Goal: Book appointment/travel/reservation

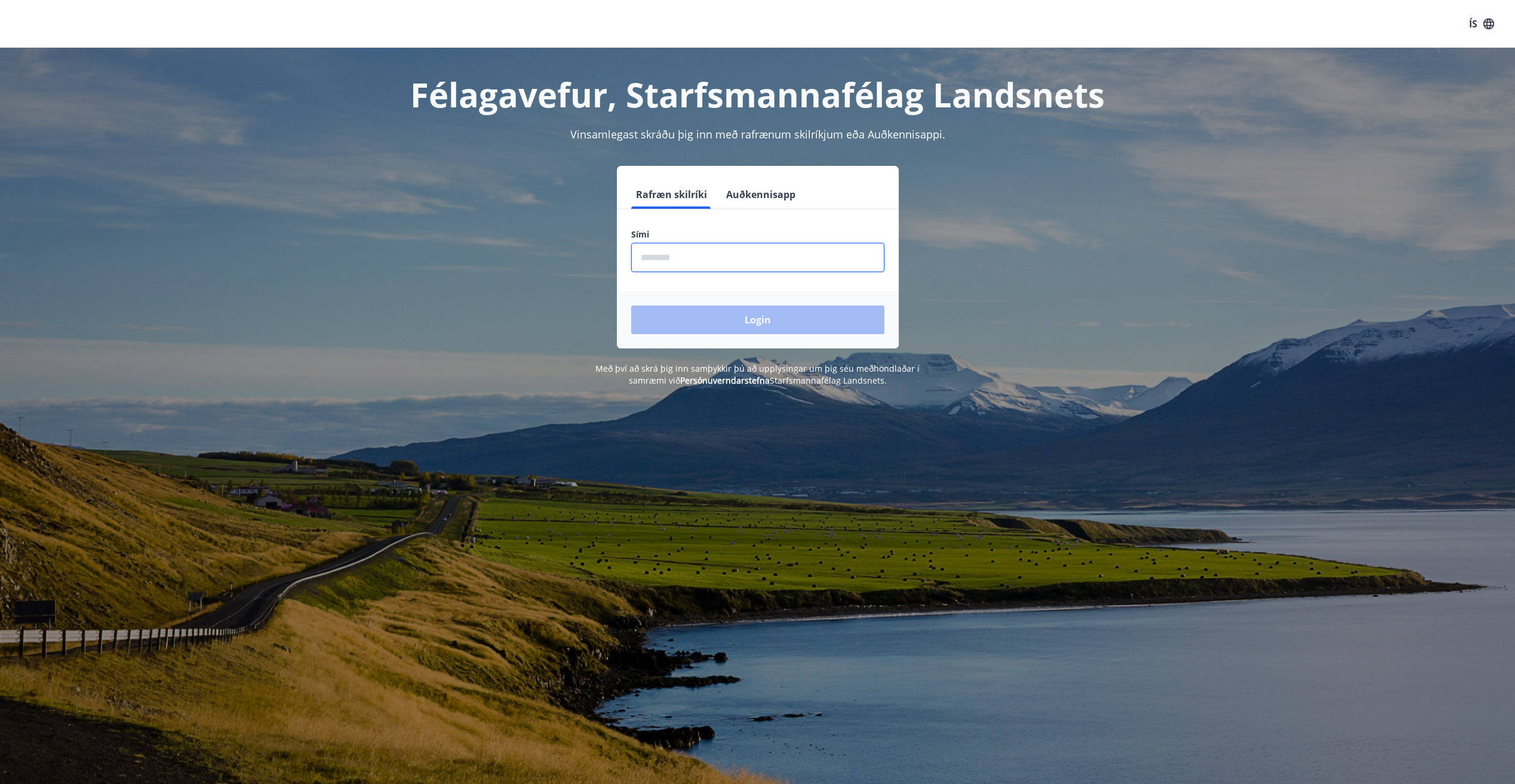
click at [700, 253] on input "phone" at bounding box center [757, 257] width 253 height 29
type input "********"
click at [737, 321] on button "Login" at bounding box center [757, 320] width 253 height 28
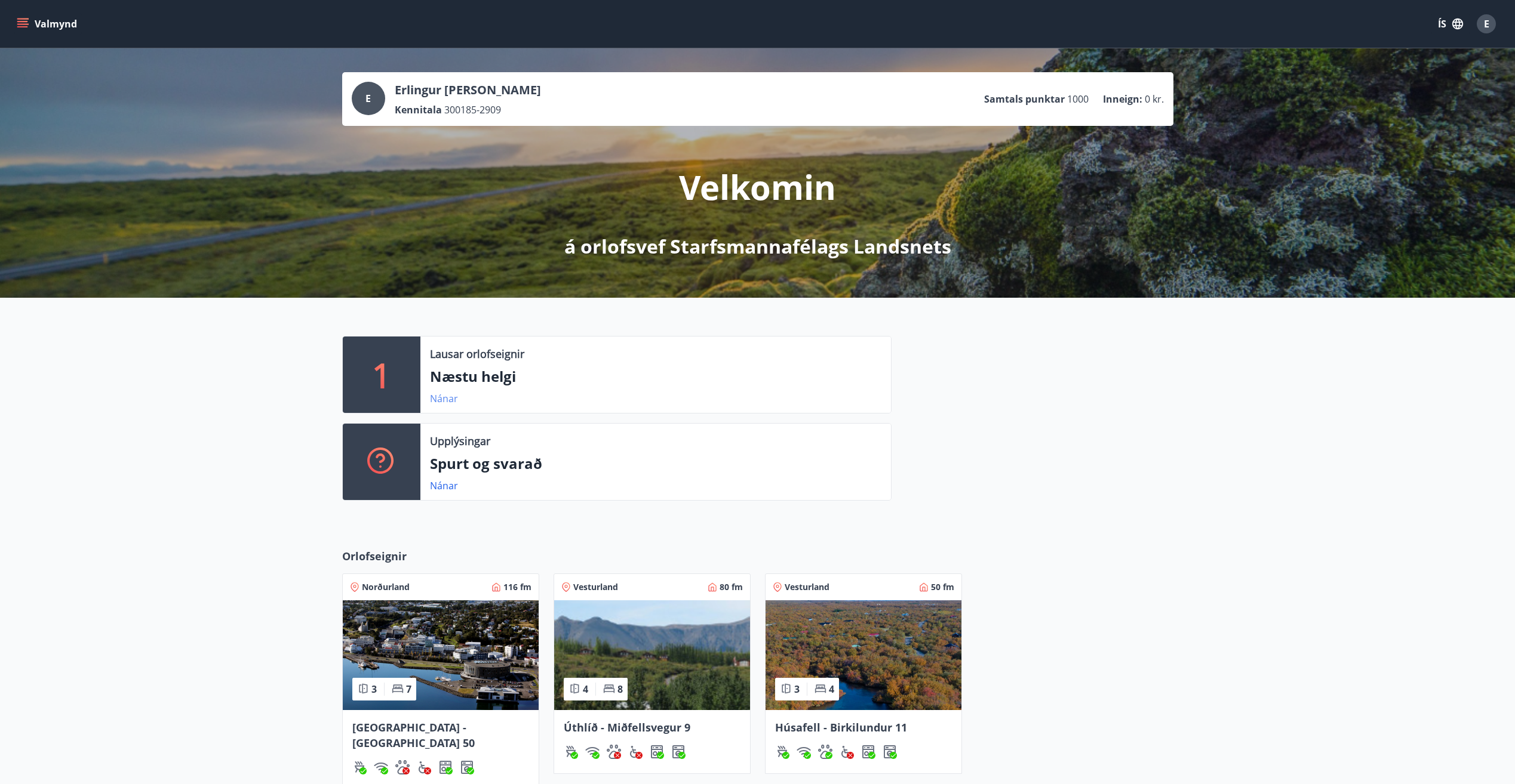
click at [443, 401] on link "Nánar" at bounding box center [444, 399] width 28 height 13
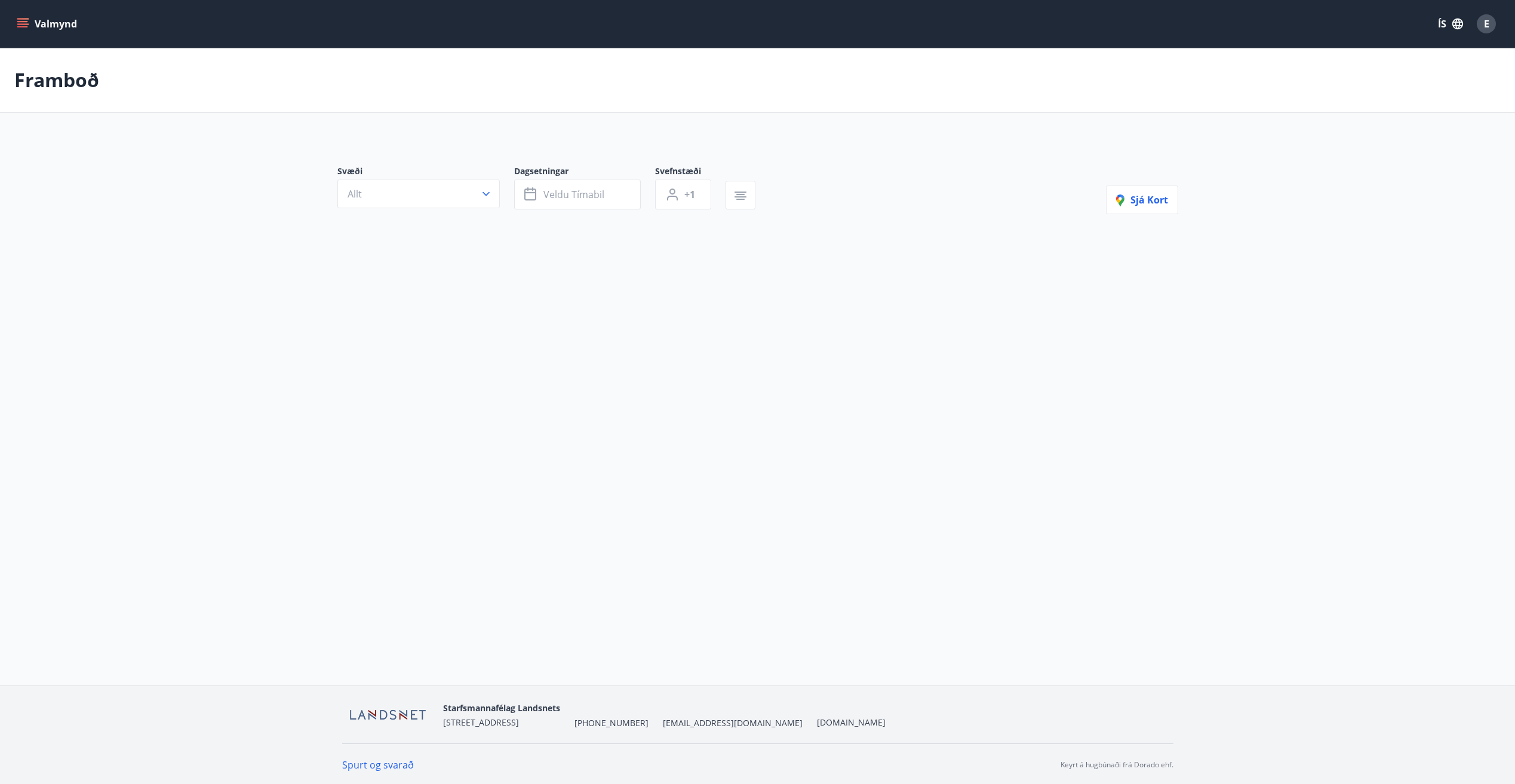
type input "*"
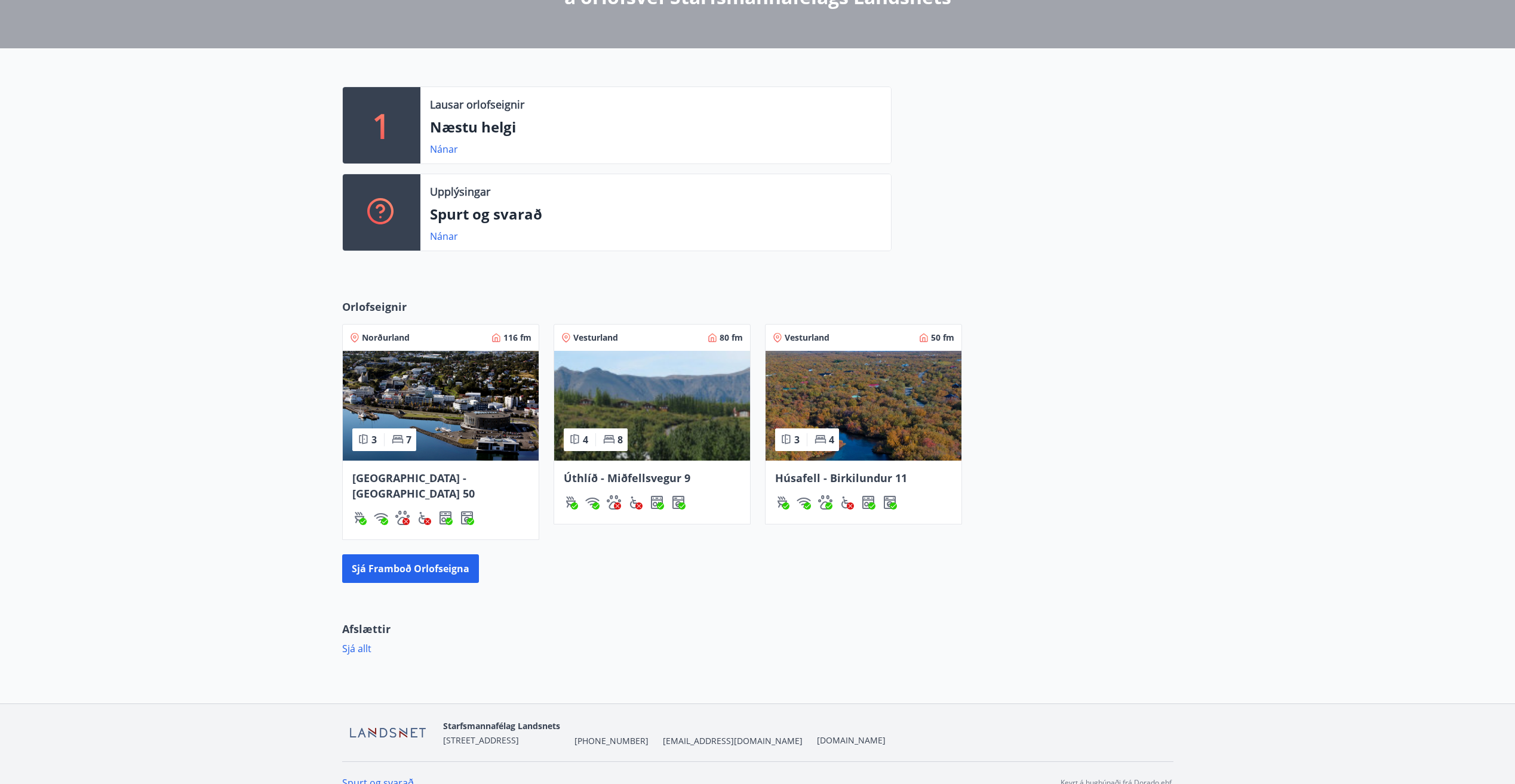
scroll to position [254, 0]
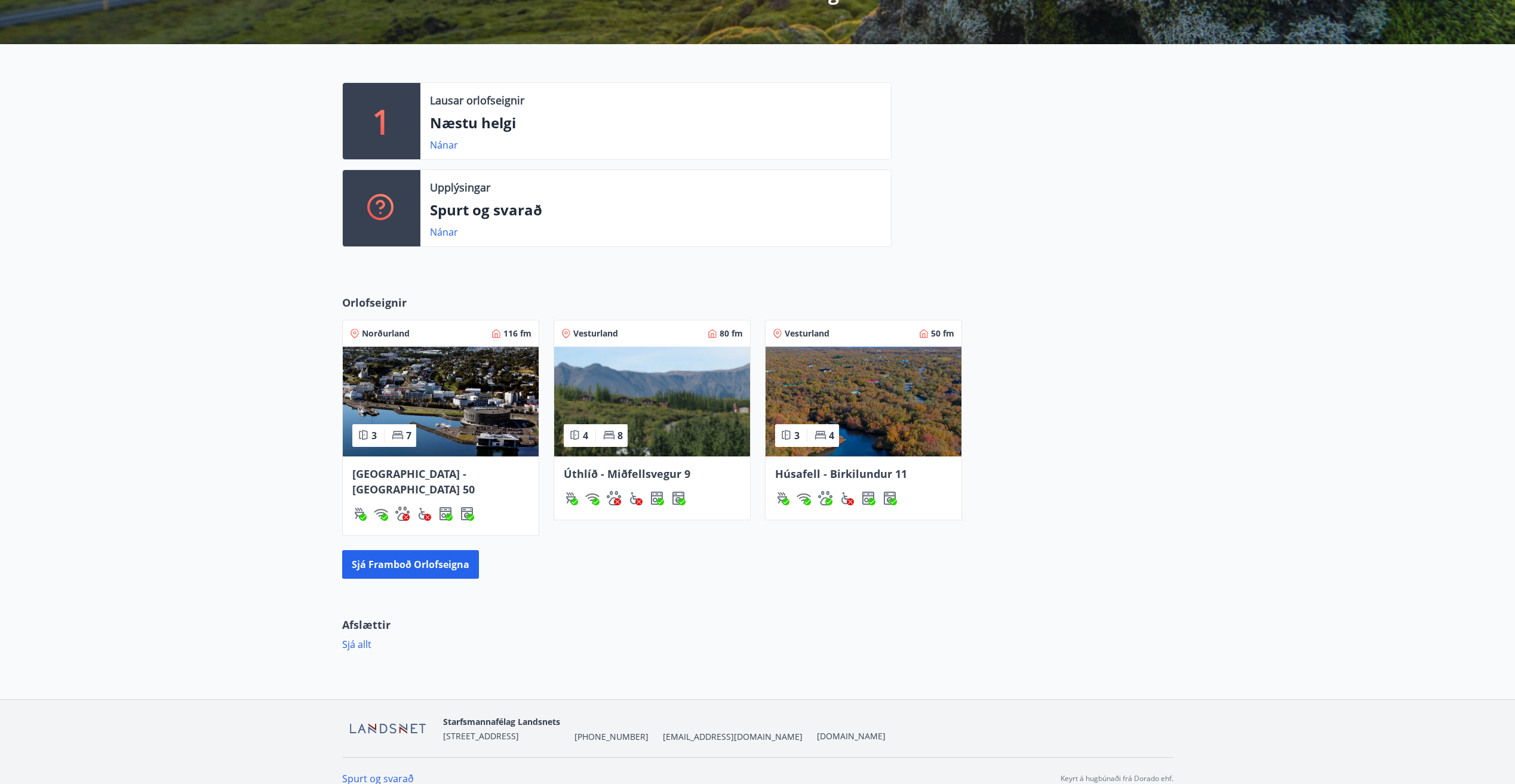
click at [413, 470] on span "[GEOGRAPHIC_DATA] - [GEOGRAPHIC_DATA] 50" at bounding box center [413, 482] width 123 height 30
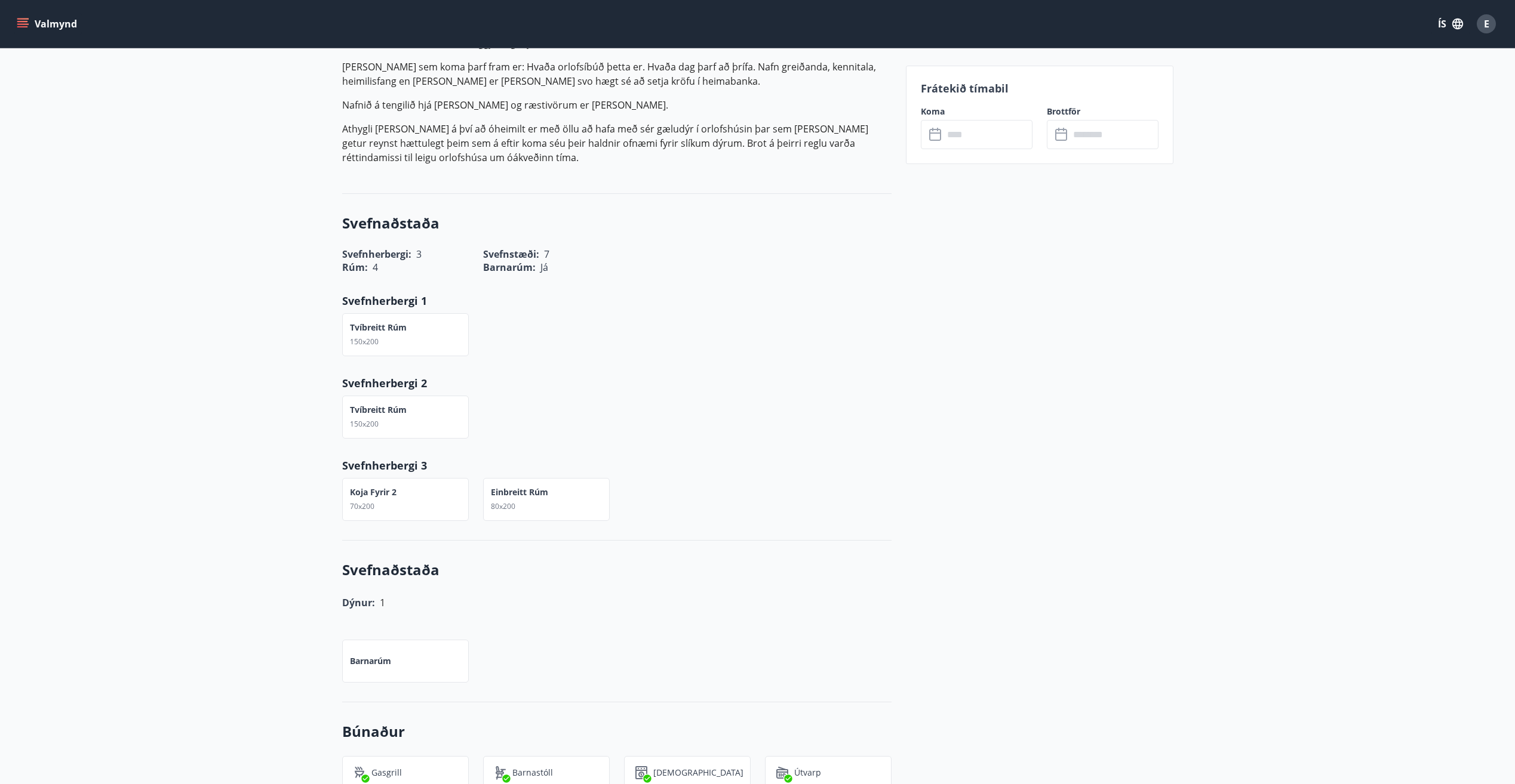
scroll to position [119, 0]
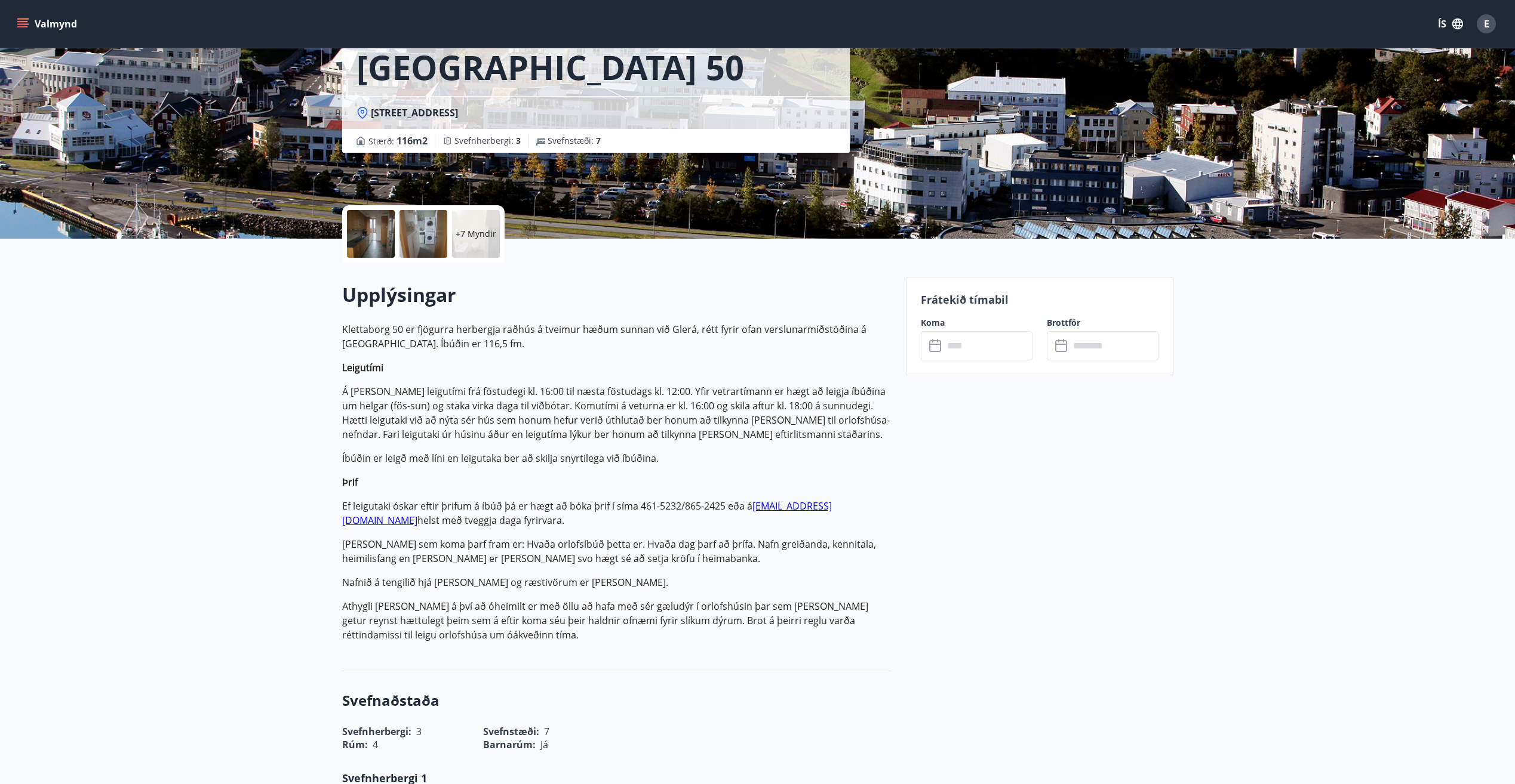
click at [968, 348] on input "text" at bounding box center [987, 345] width 89 height 29
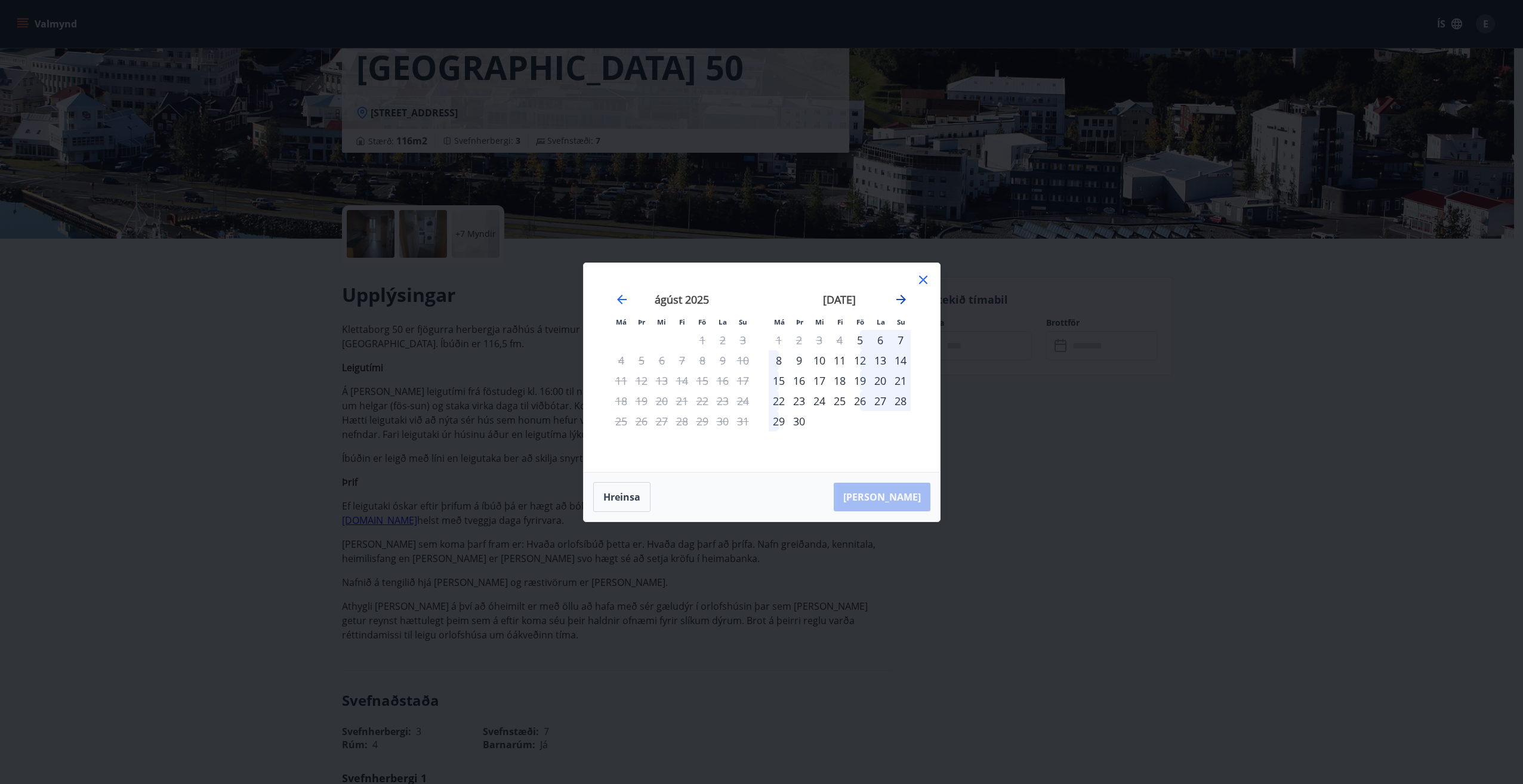
click at [899, 298] on icon "Move forward to switch to the next month." at bounding box center [900, 299] width 14 height 14
click at [924, 276] on icon at bounding box center [923, 279] width 14 height 14
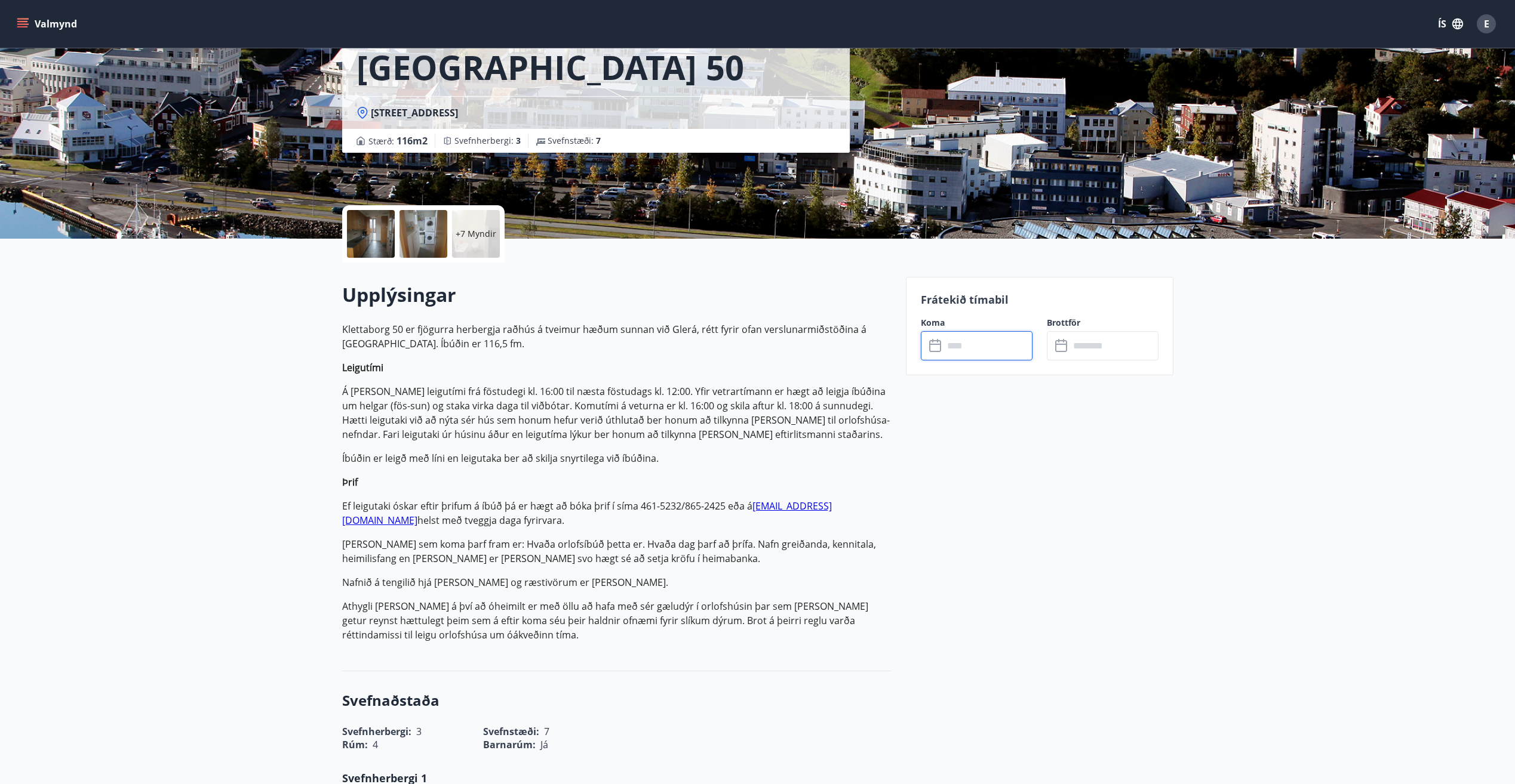
click at [954, 342] on input "text" at bounding box center [987, 345] width 89 height 29
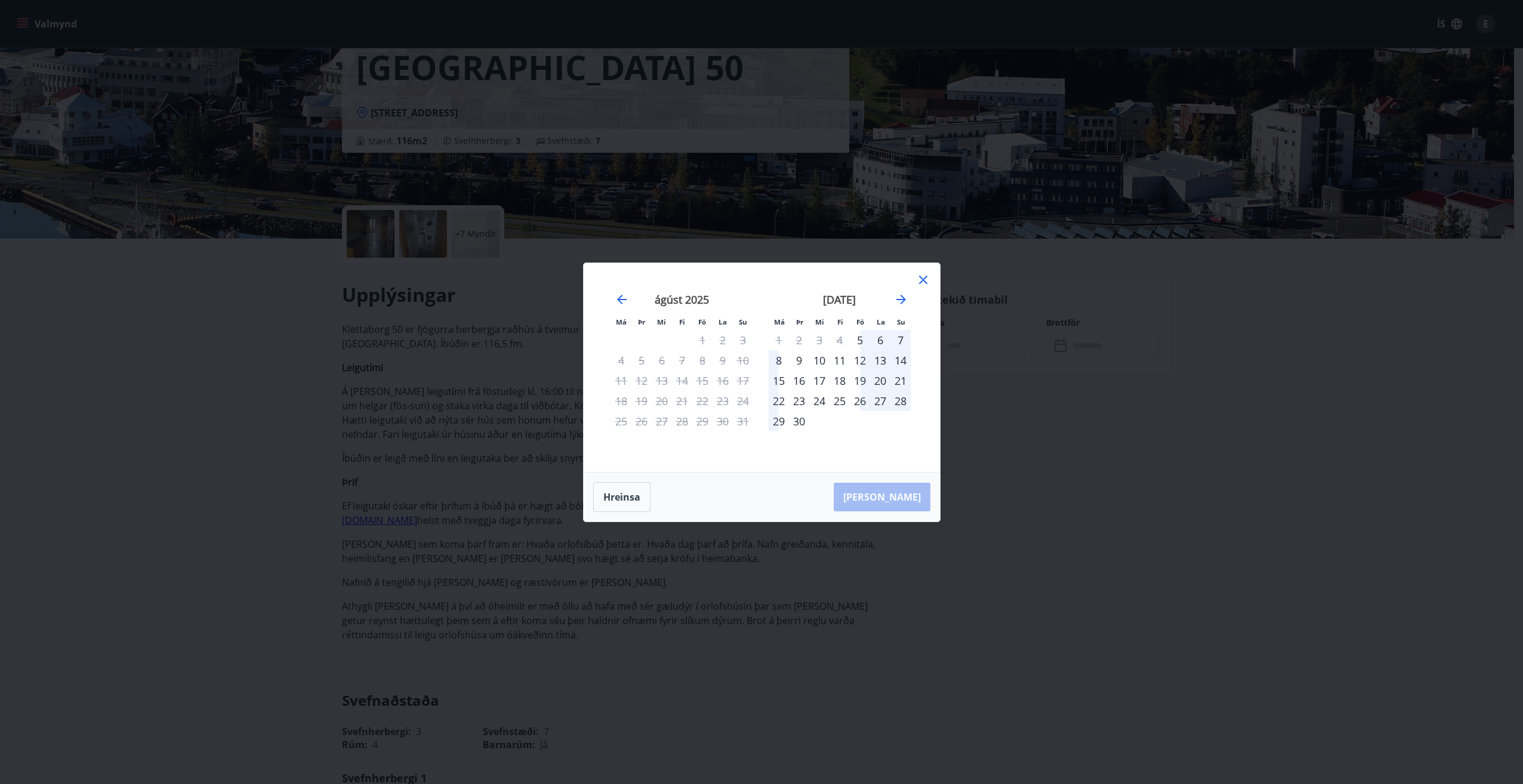
click at [925, 279] on icon at bounding box center [923, 279] width 14 height 14
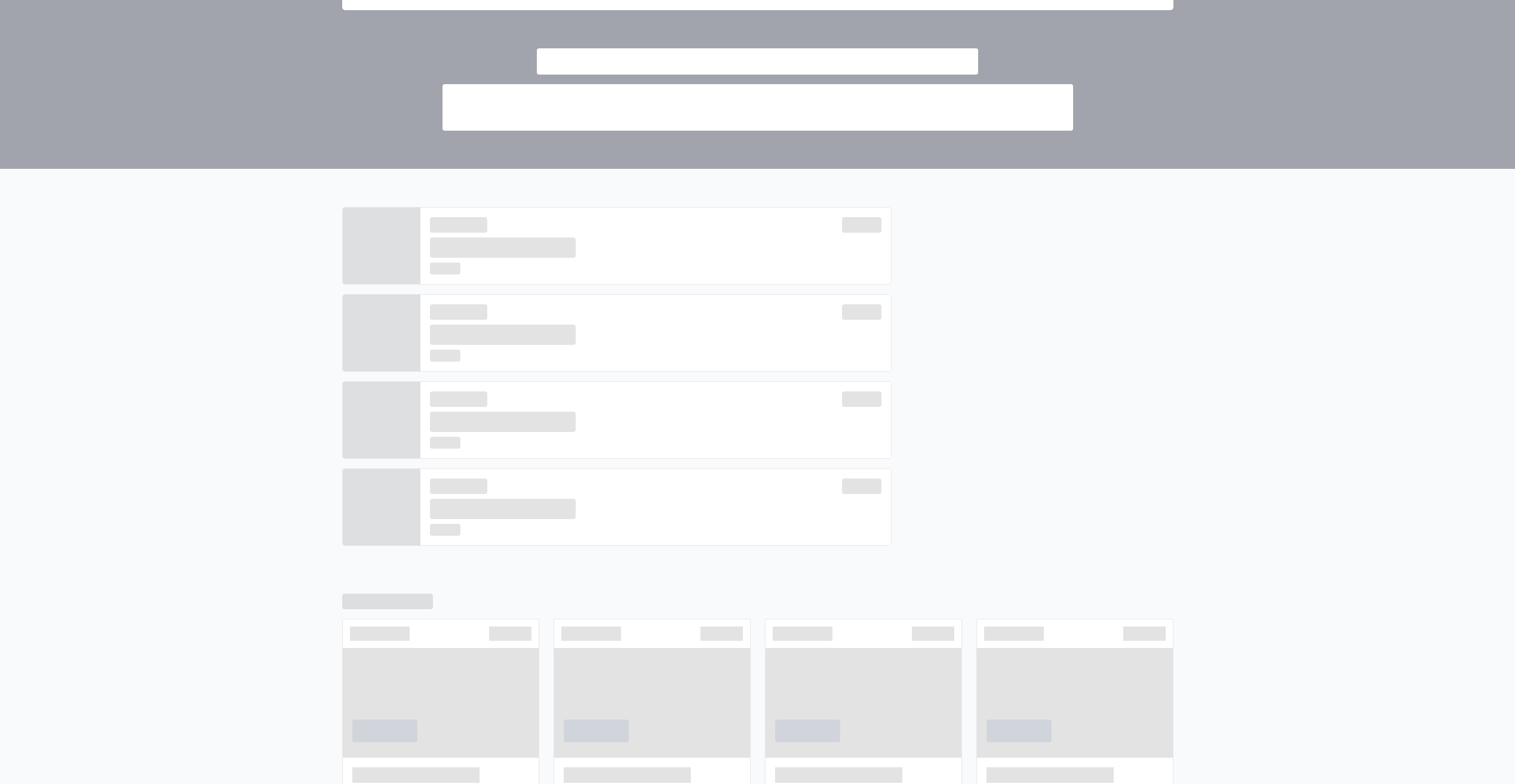
scroll to position [254, 0]
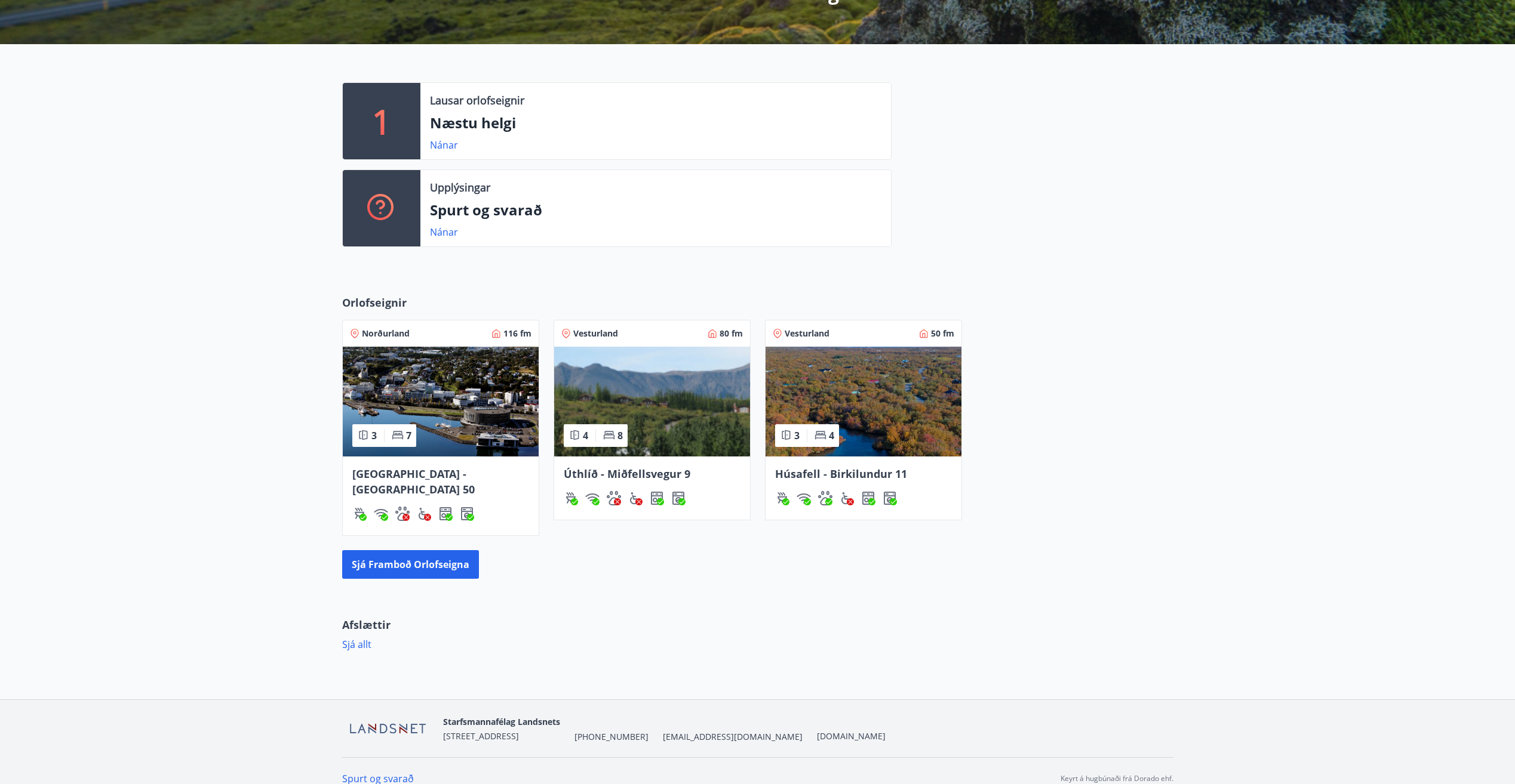
click at [599, 471] on span "Úthlíð - Miðfellsvegur 9" at bounding box center [627, 474] width 126 height 14
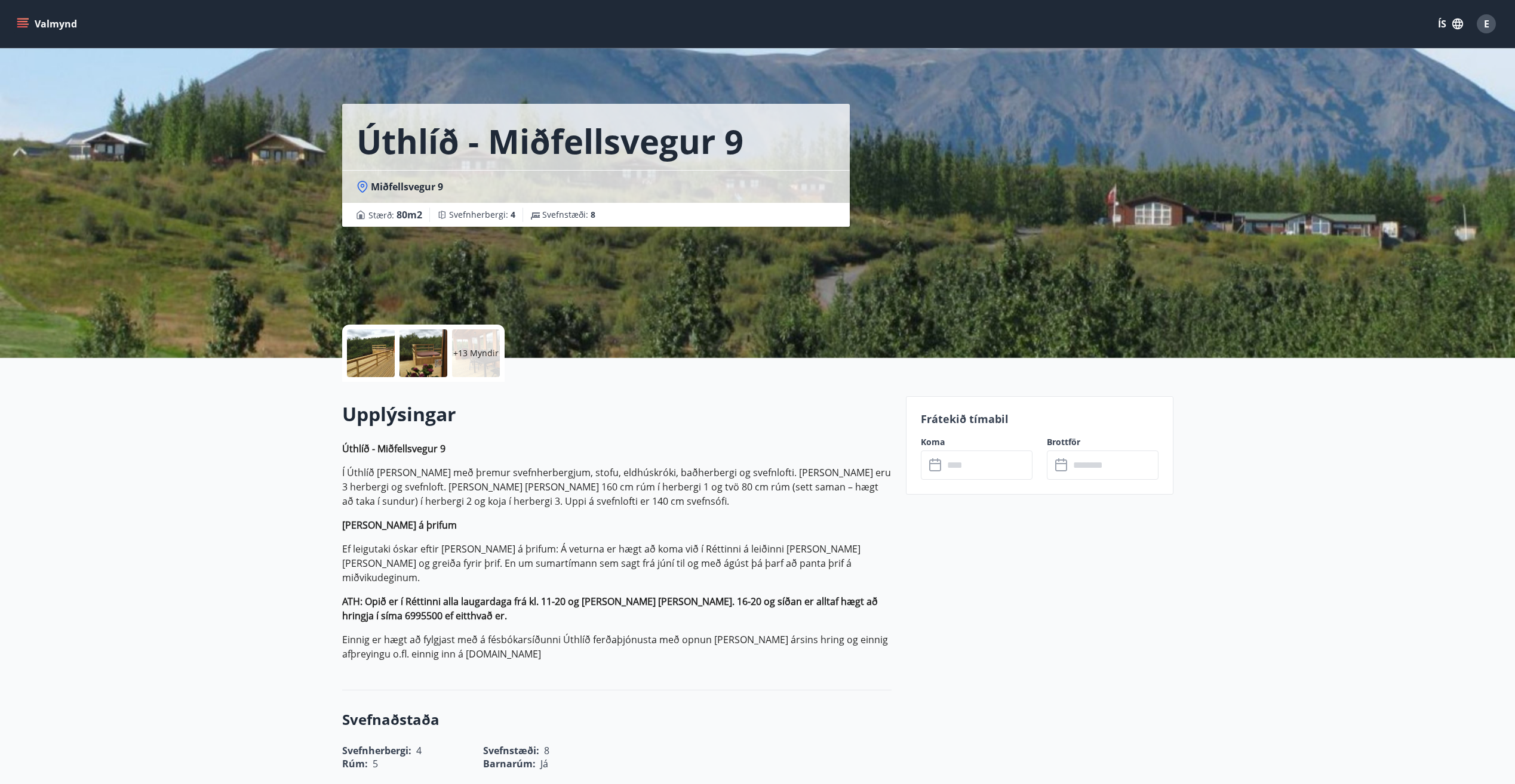
click at [951, 469] on input "text" at bounding box center [987, 464] width 89 height 29
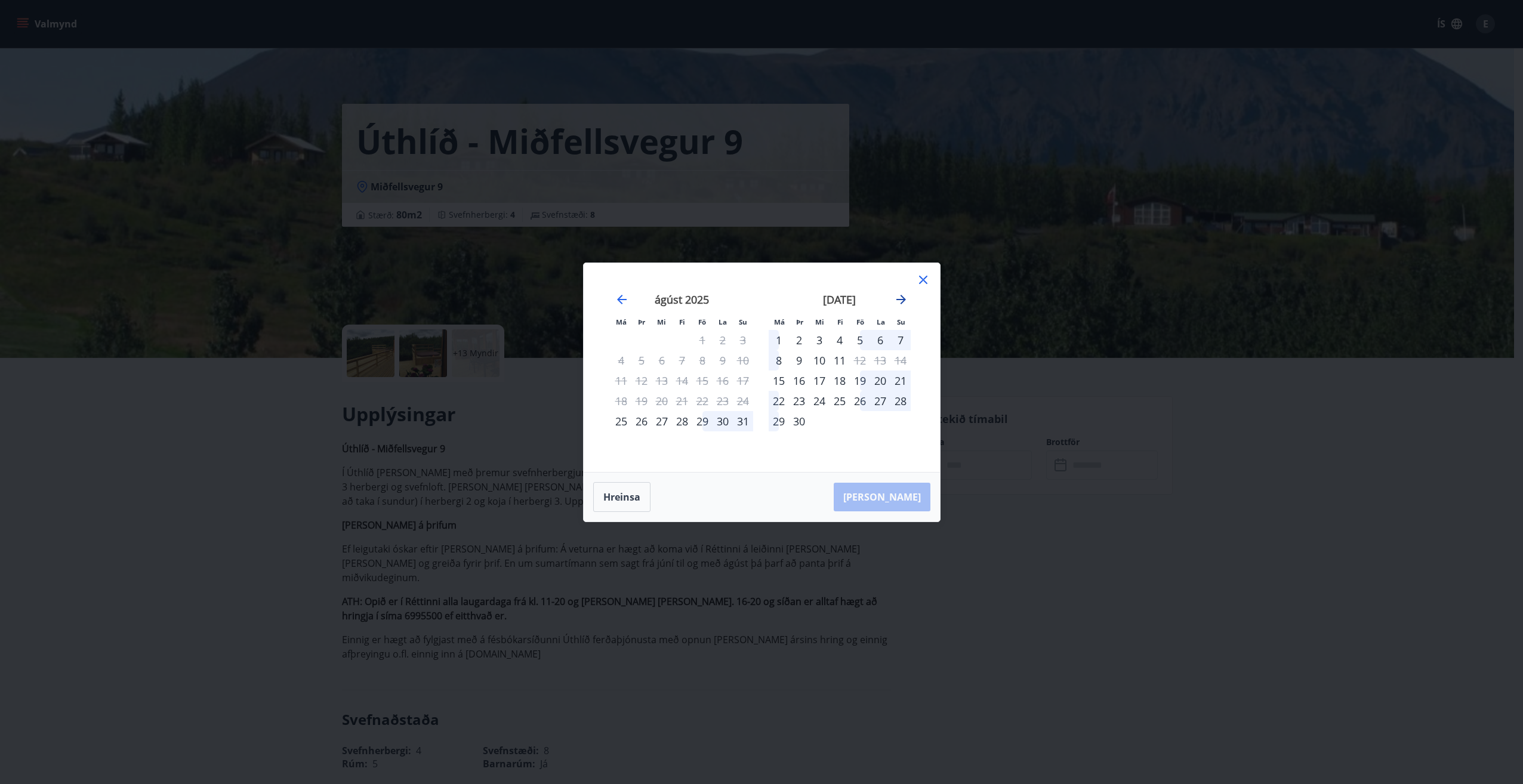
click at [900, 299] on icon "Move forward to switch to the next month." at bounding box center [901, 299] width 9 height 9
click at [1015, 655] on div "Má Þr Mi Fi Fö La Su Má Þr Mi Fi Fö La Su [DATE] 1 2 3 4 5 6 7 8 9 10 11 12 13 …" at bounding box center [762, 392] width 1523 height 784
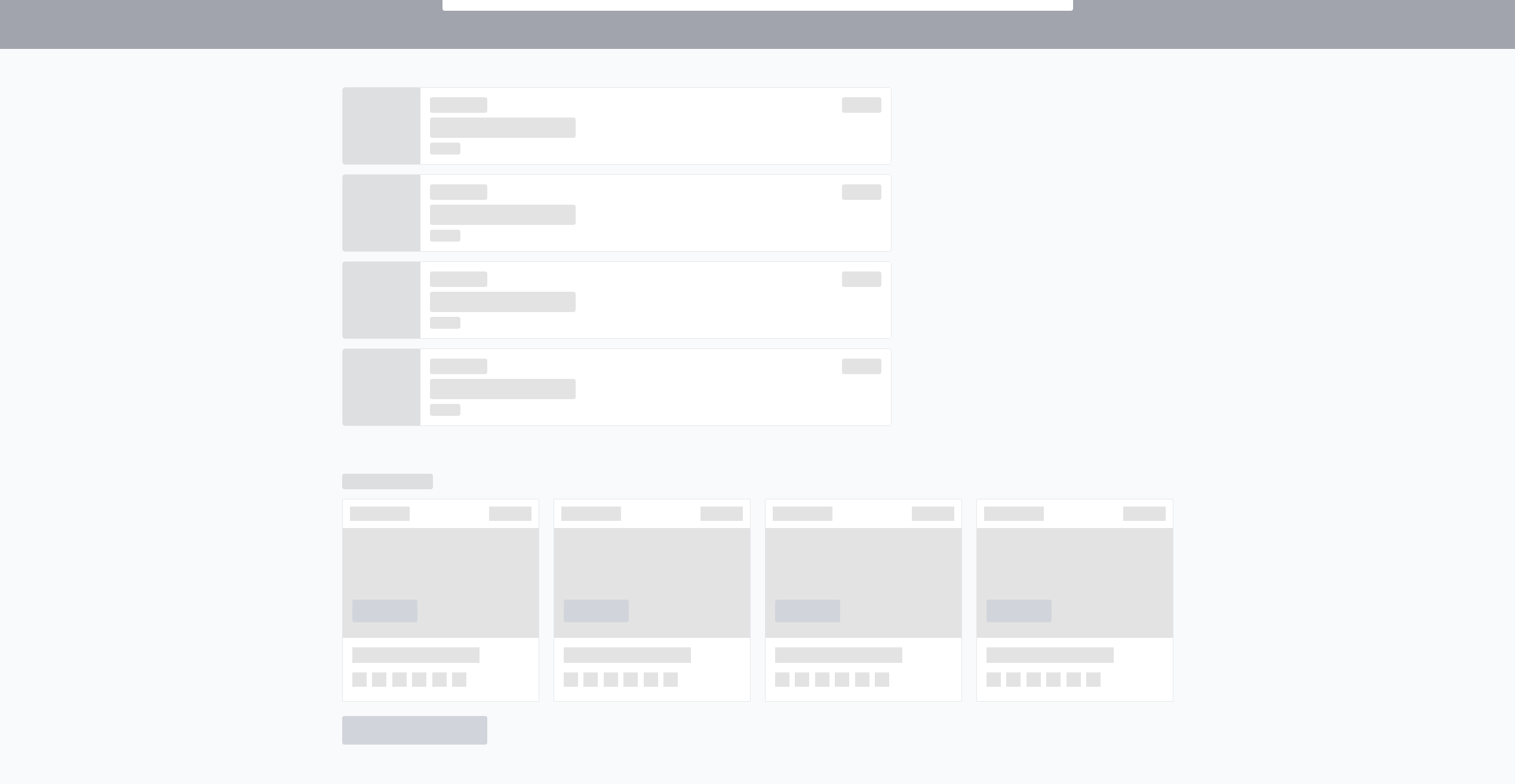
scroll to position [254, 0]
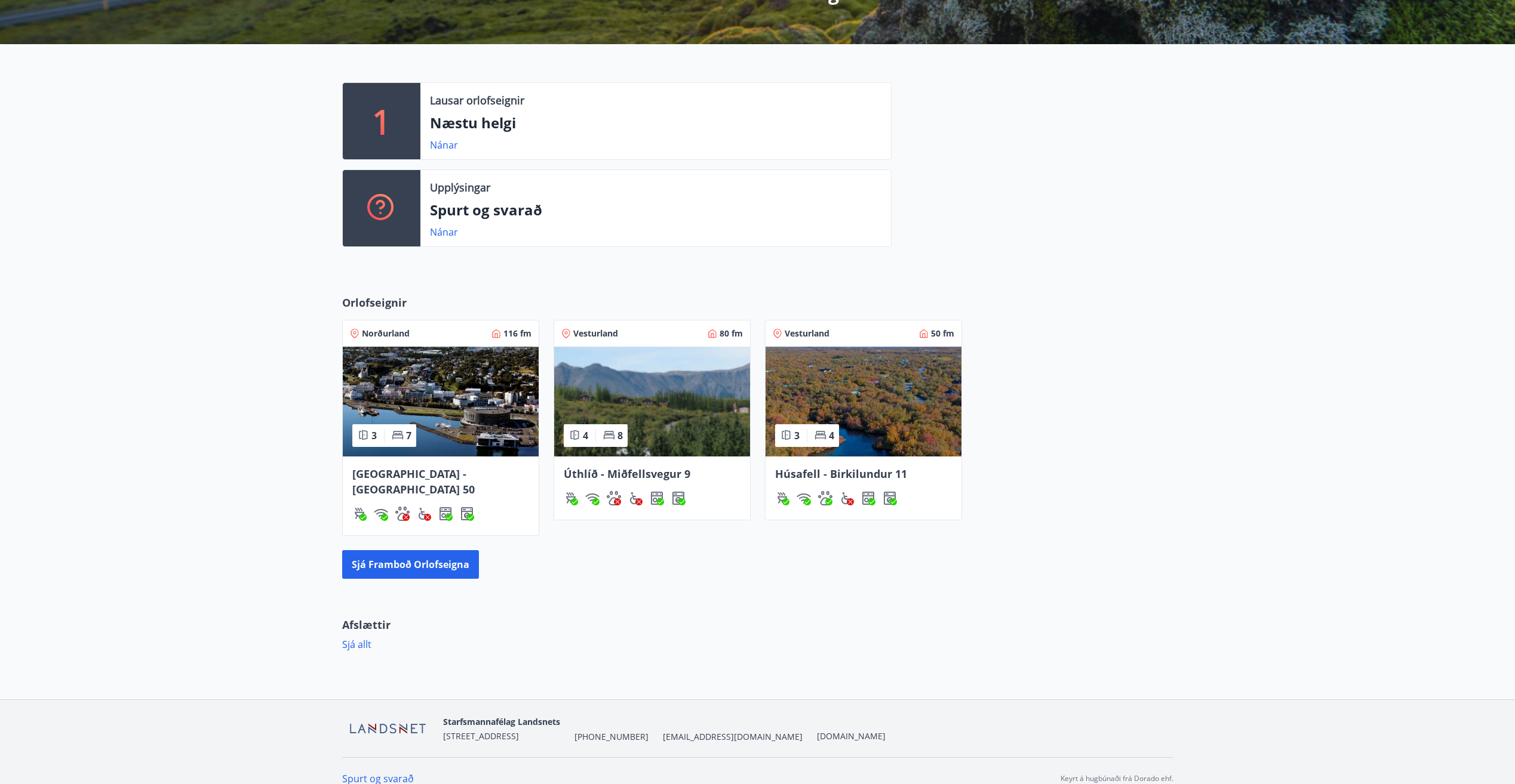
click at [849, 479] on span "Húsafell - Birkilundur 11" at bounding box center [841, 474] width 132 height 14
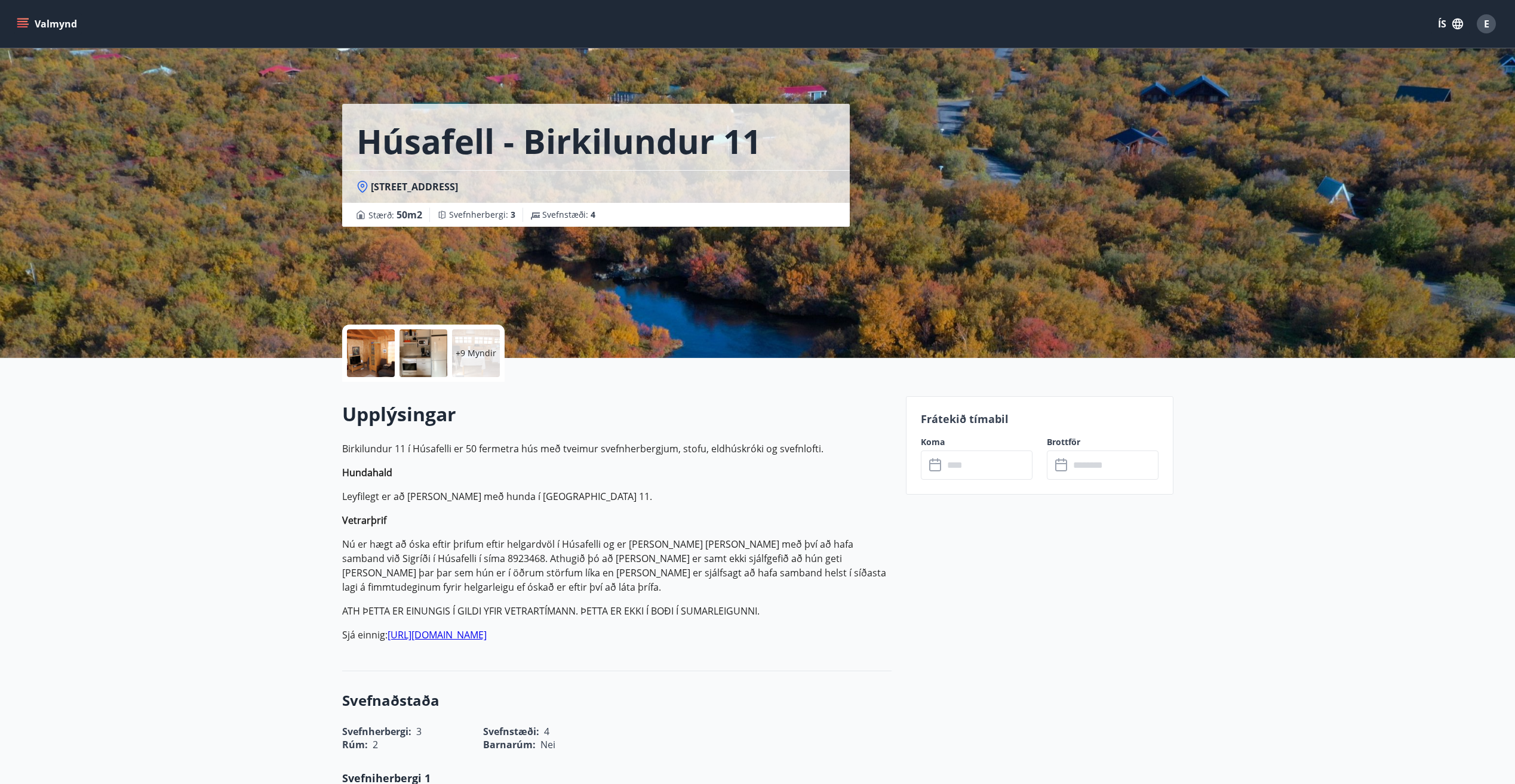
click at [975, 463] on input "text" at bounding box center [987, 464] width 89 height 29
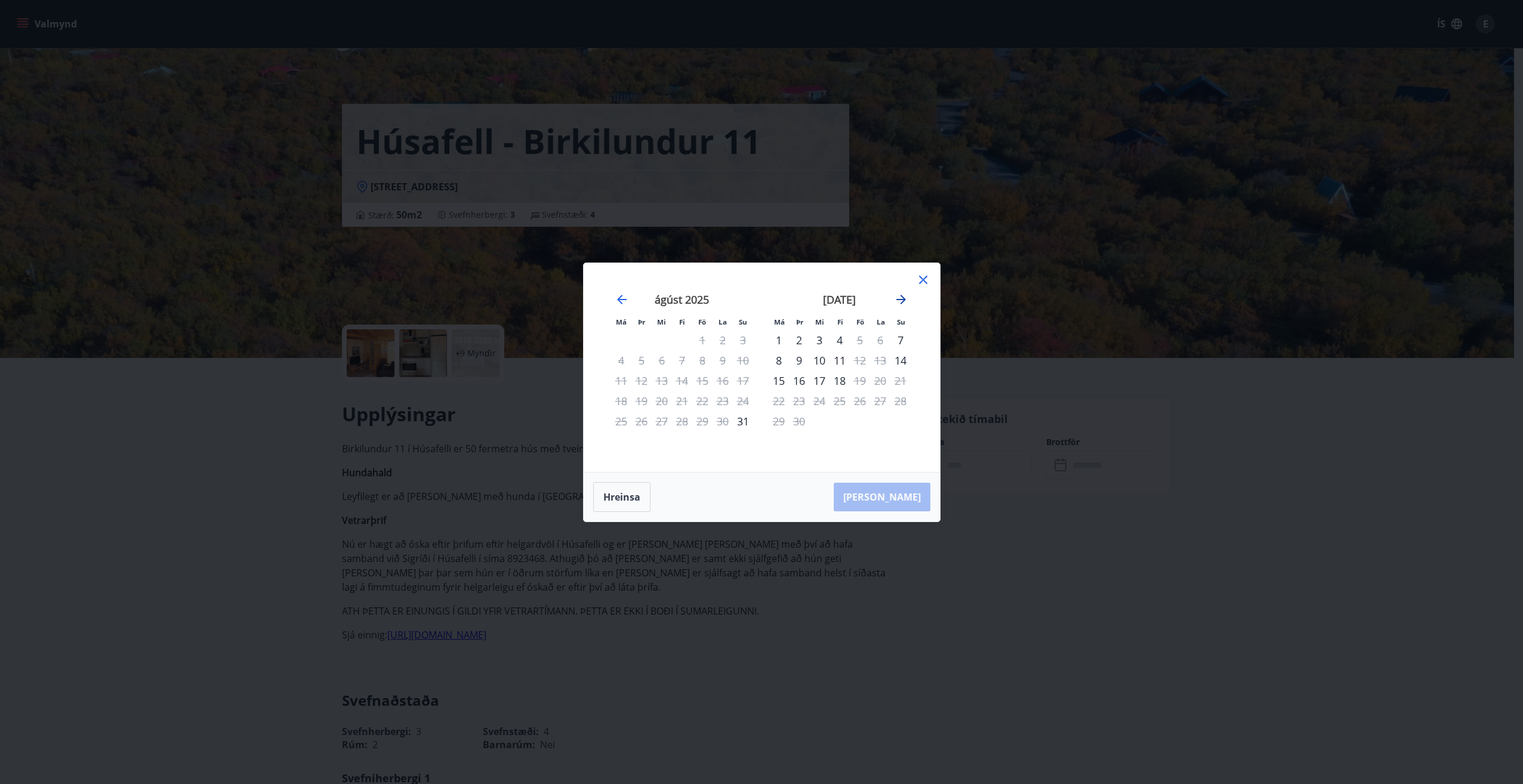
click at [897, 295] on icon "Move forward to switch to the next month." at bounding box center [900, 299] width 14 height 14
click at [924, 278] on icon at bounding box center [923, 279] width 8 height 8
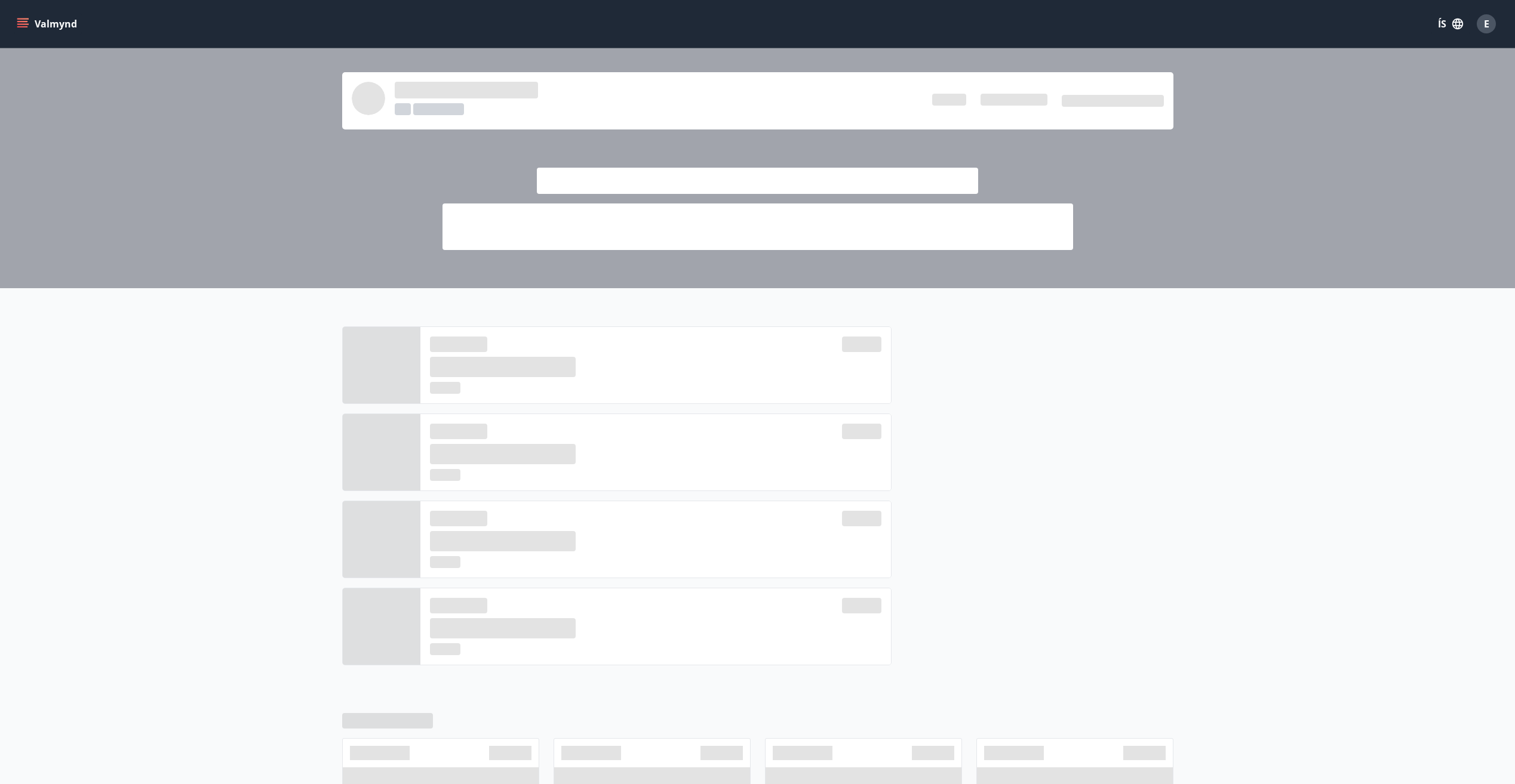
scroll to position [254, 0]
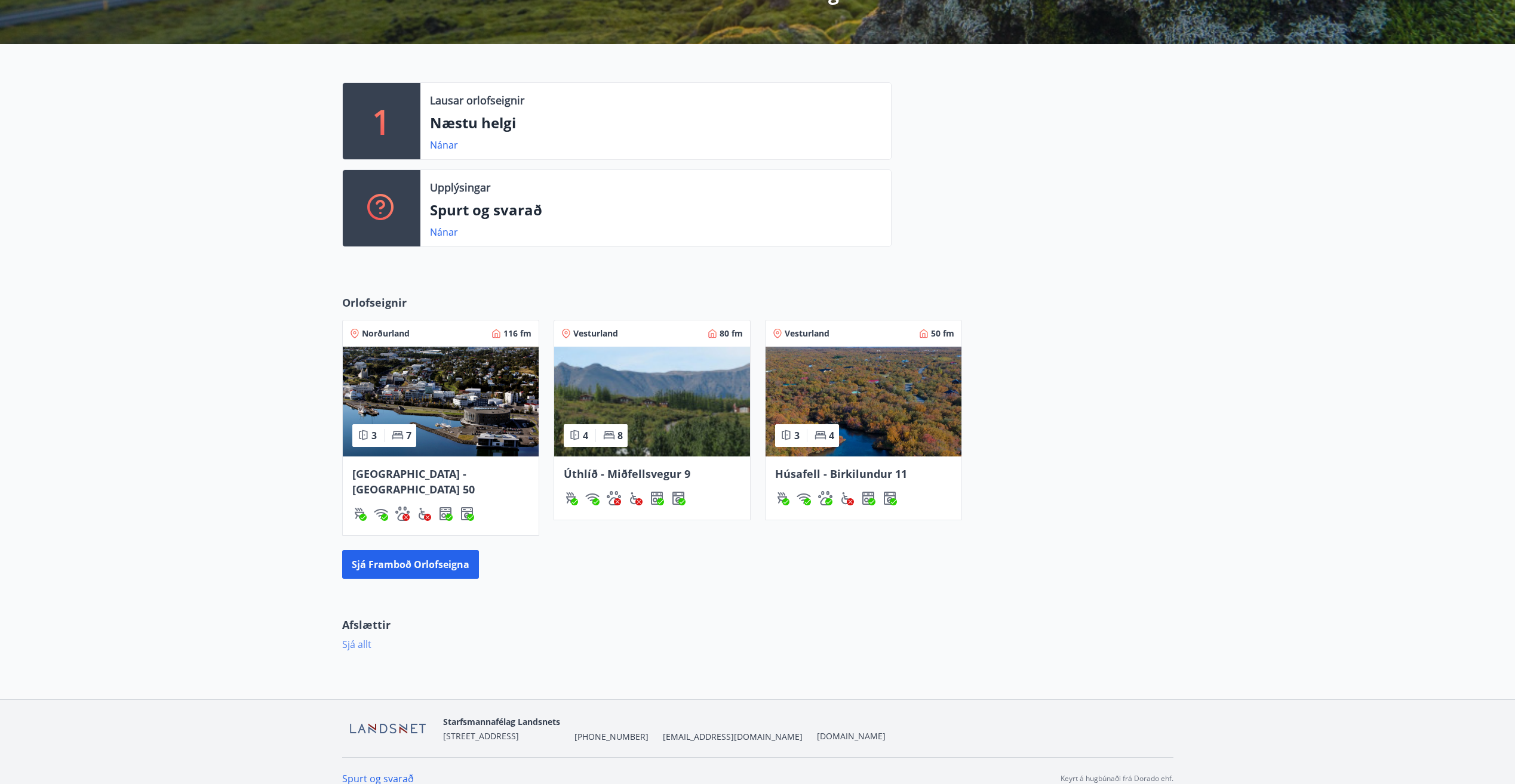
click at [345, 638] on link "Sjá allt" at bounding box center [356, 644] width 29 height 13
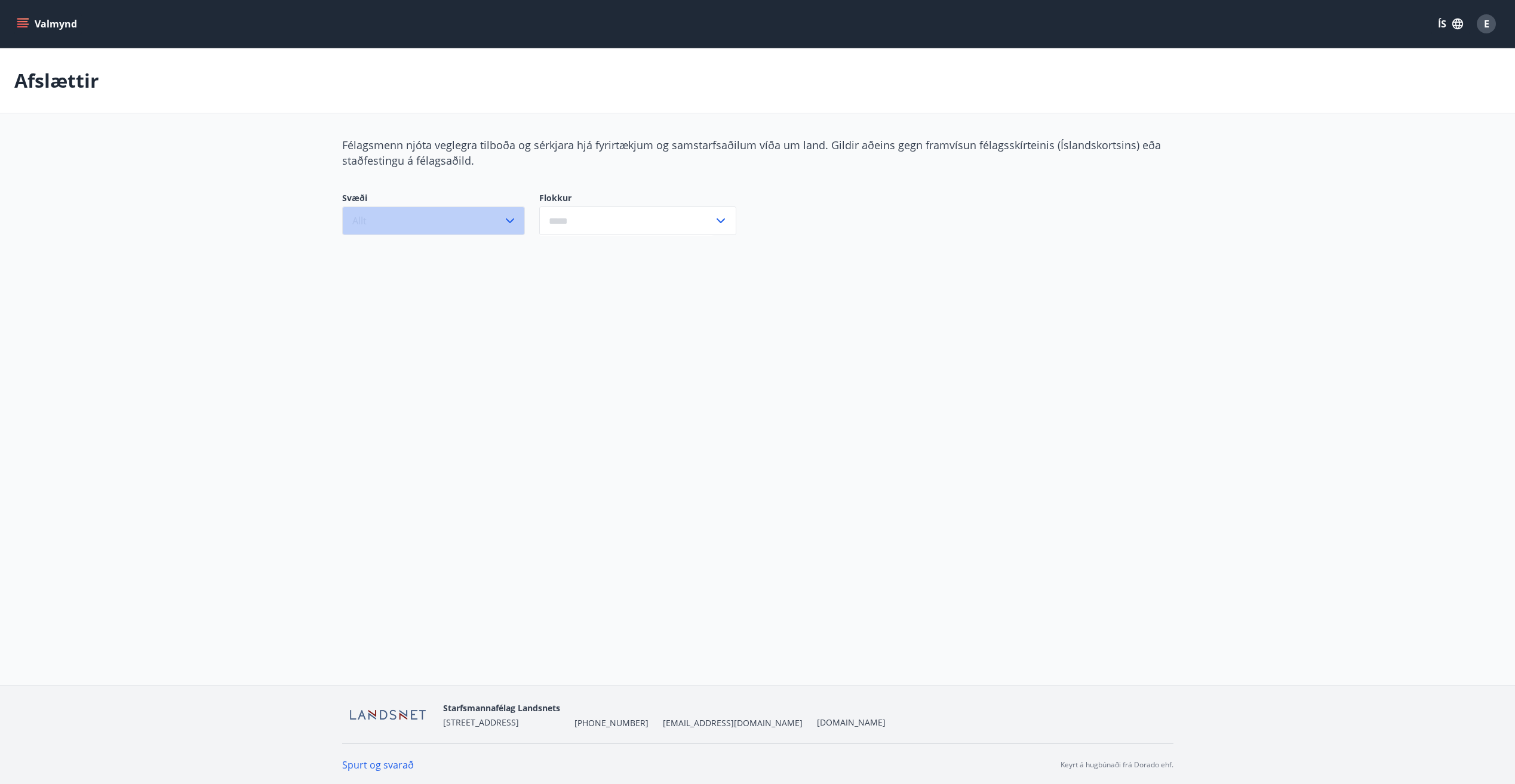
click at [459, 209] on button "Allt" at bounding box center [433, 221] width 183 height 28
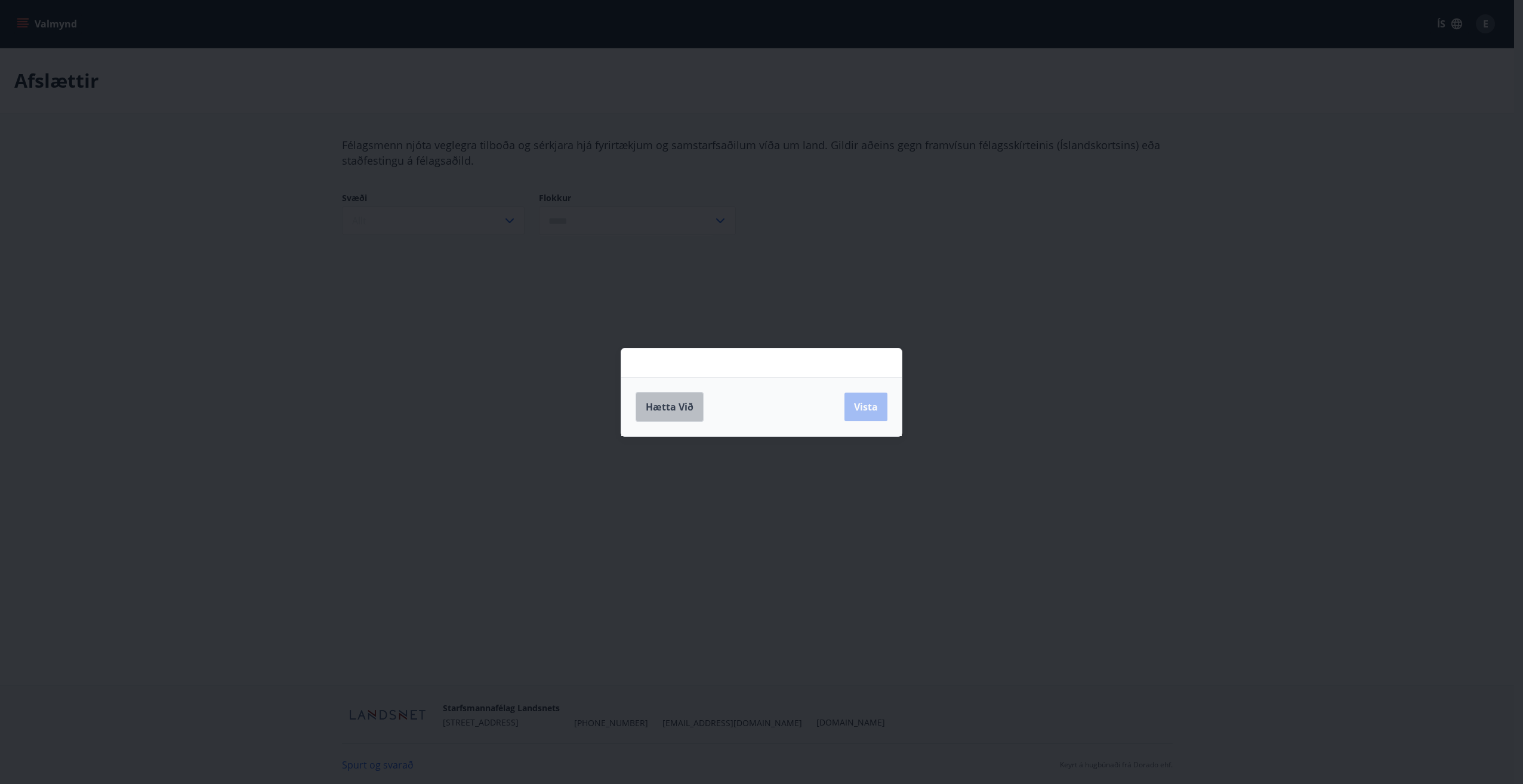
click at [656, 416] on button "Hætta við" at bounding box center [670, 408] width 68 height 30
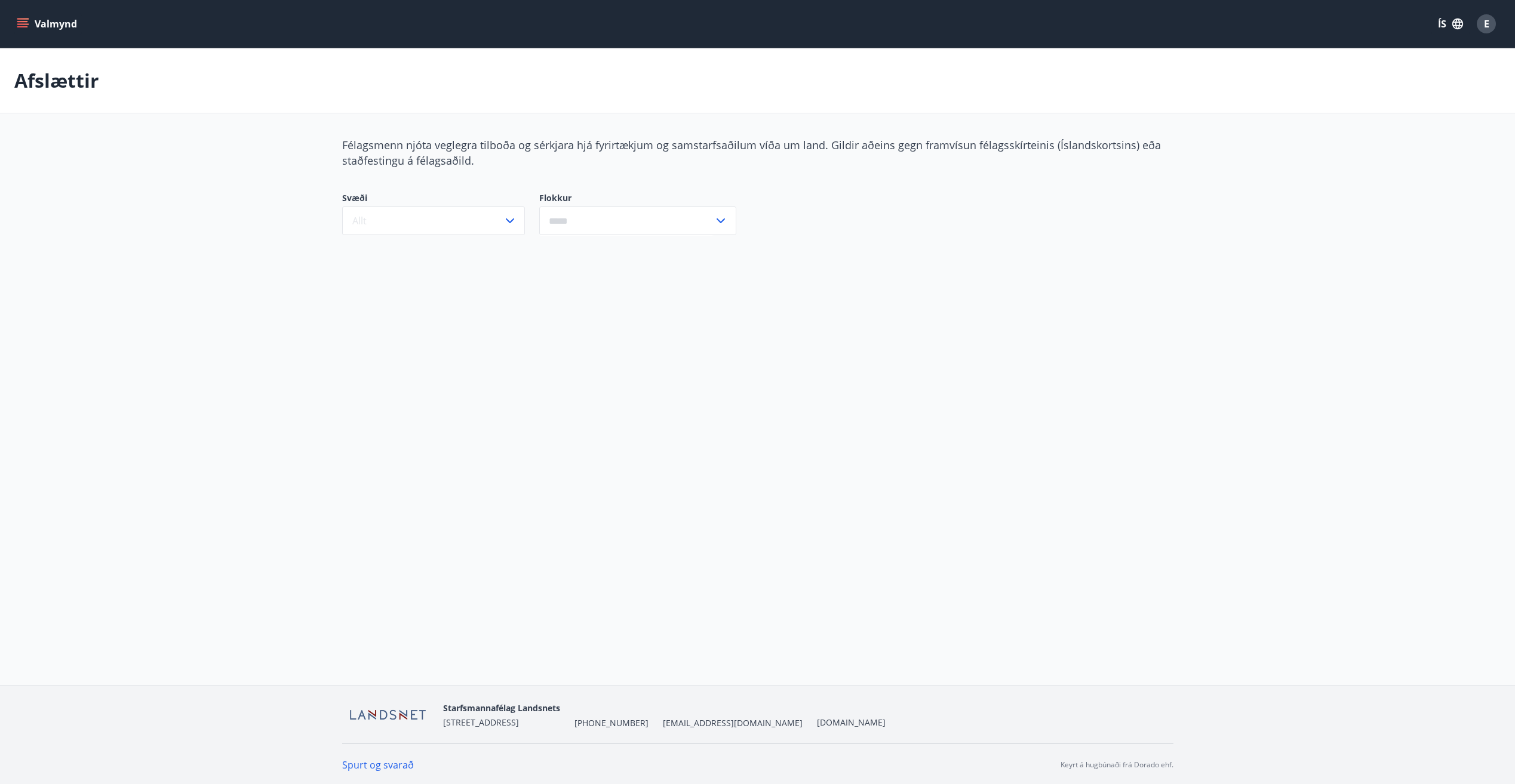
click at [621, 221] on input "text" at bounding box center [626, 221] width 175 height 29
click at [488, 216] on button "Allt" at bounding box center [433, 221] width 183 height 28
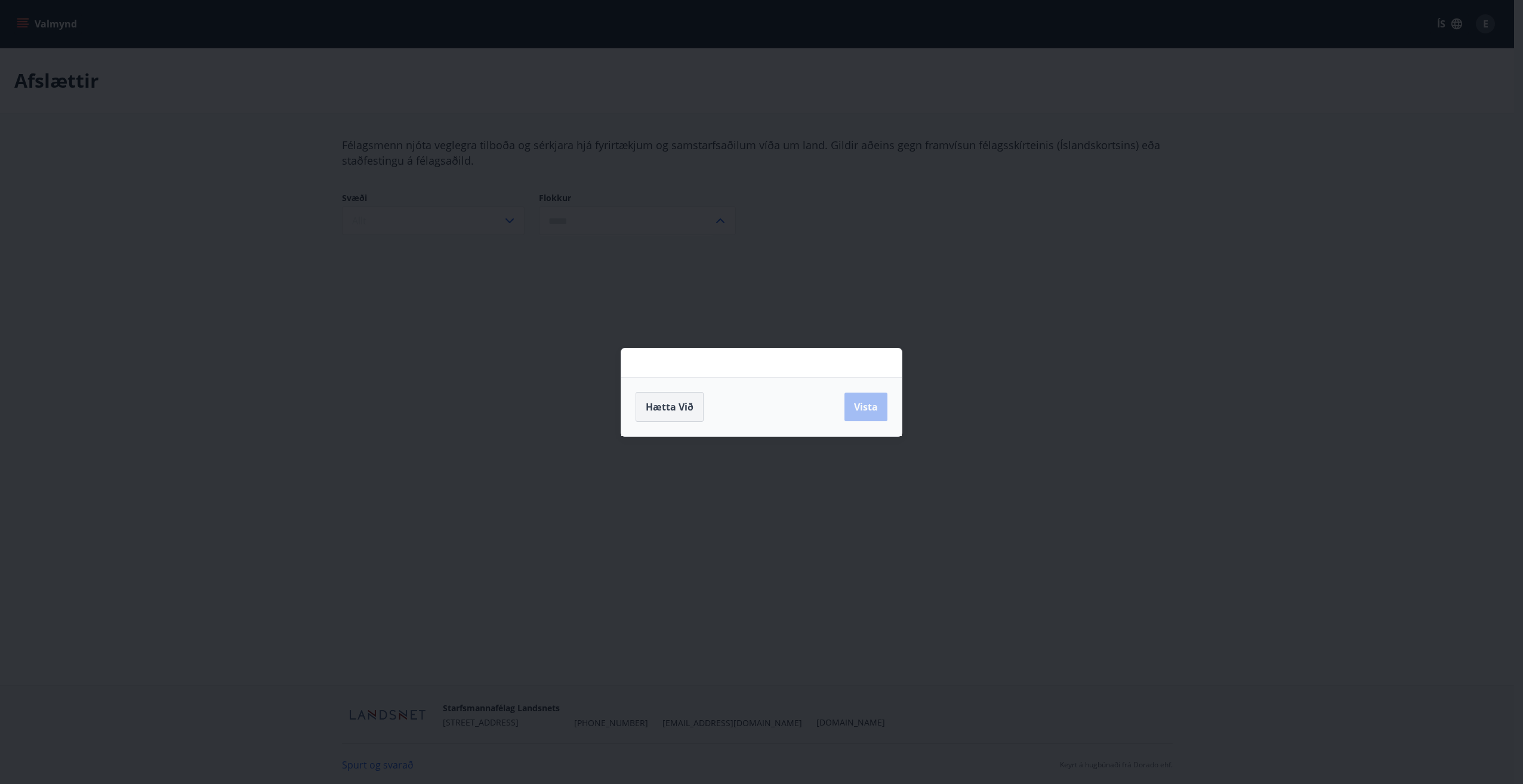
click at [687, 404] on span "Hætta við" at bounding box center [669, 407] width 48 height 13
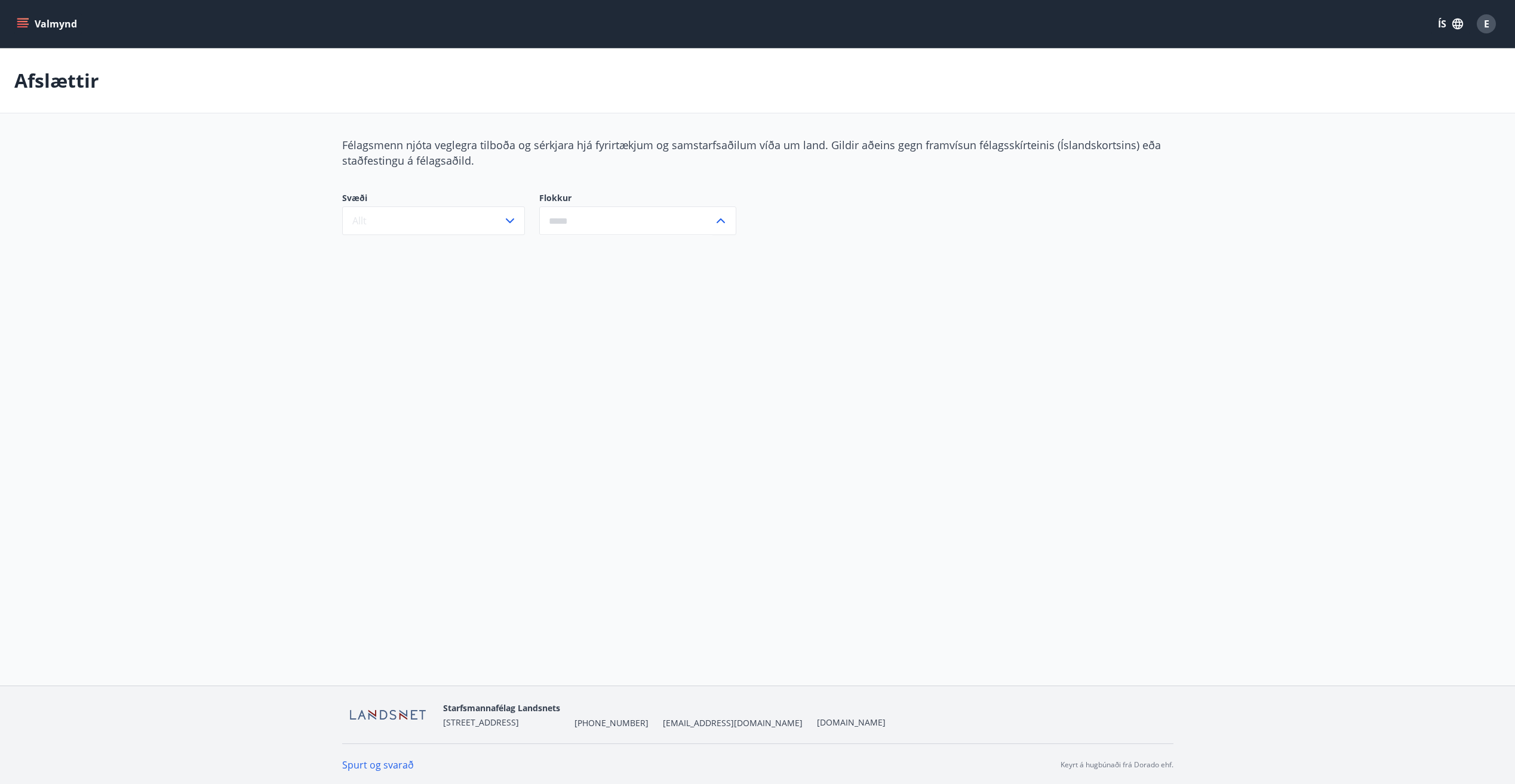
click at [35, 20] on button "Valmynd" at bounding box center [47, 24] width 67 height 22
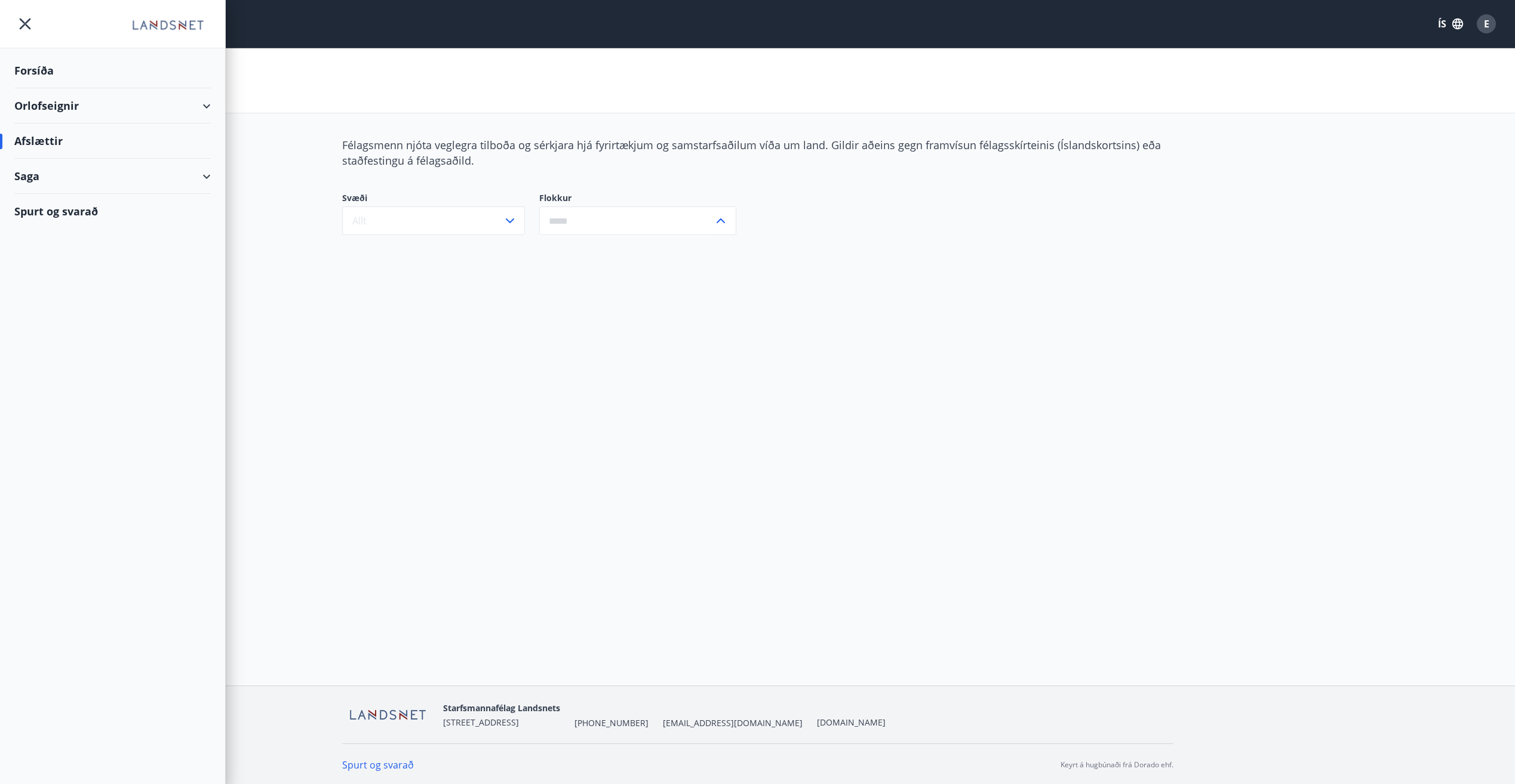
click at [75, 129] on div "Afslættir" at bounding box center [112, 141] width 196 height 35
click at [29, 136] on div "Afslættir" at bounding box center [112, 141] width 196 height 35
click at [40, 172] on div "Saga" at bounding box center [112, 175] width 196 height 35
click at [37, 253] on div "Punktar" at bounding box center [112, 257] width 177 height 25
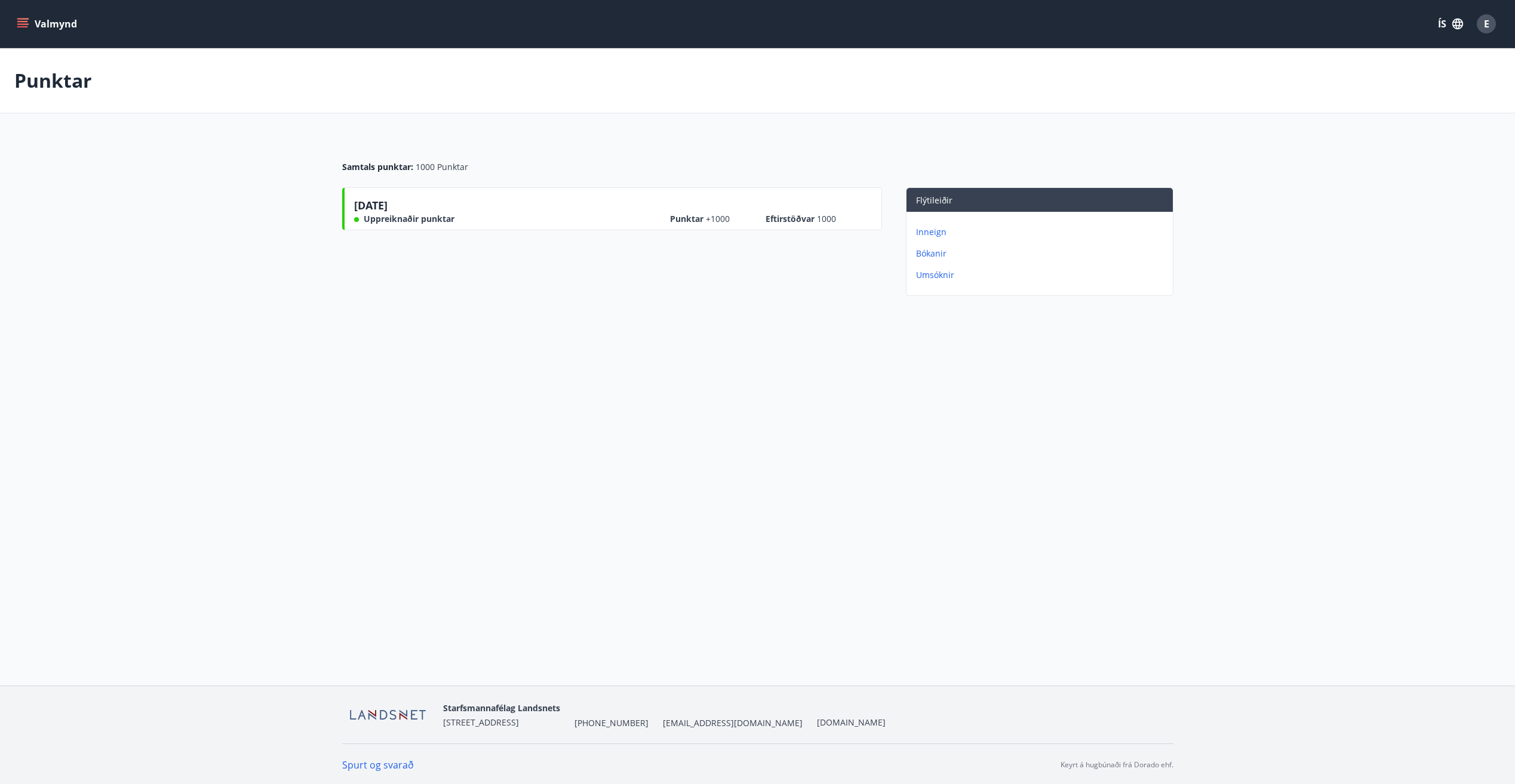
click at [935, 251] on p "Bókanir" at bounding box center [1041, 253] width 252 height 12
click at [920, 276] on p "Umsóknir" at bounding box center [1041, 275] width 252 height 12
click at [927, 233] on p "Inneign" at bounding box center [1041, 232] width 252 height 12
